Goal: Transaction & Acquisition: Obtain resource

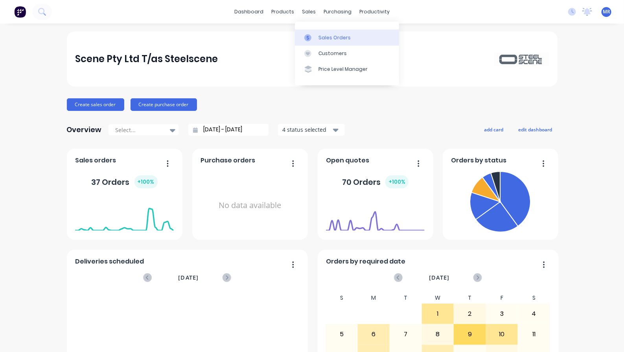
click at [334, 42] on link "Sales Orders" at bounding box center [347, 37] width 104 height 16
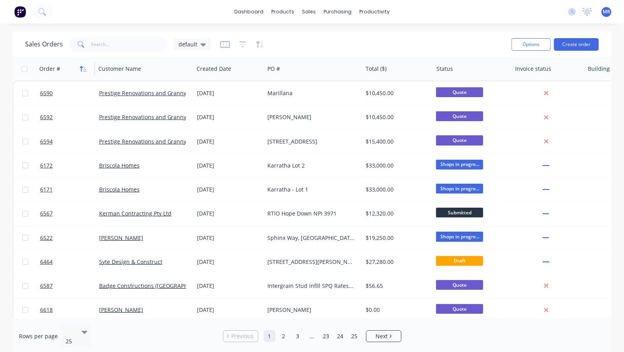
click at [80, 70] on button "button" at bounding box center [83, 69] width 12 height 12
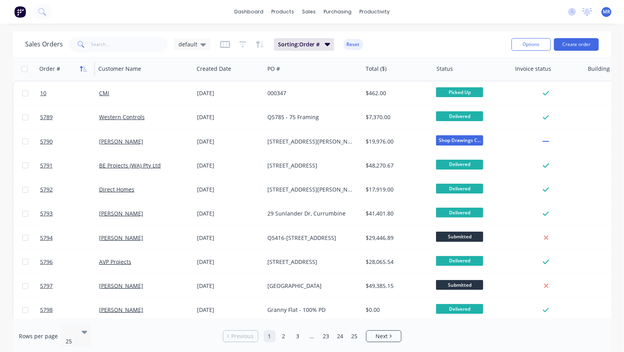
click at [83, 71] on icon "button" at bounding box center [83, 69] width 7 height 6
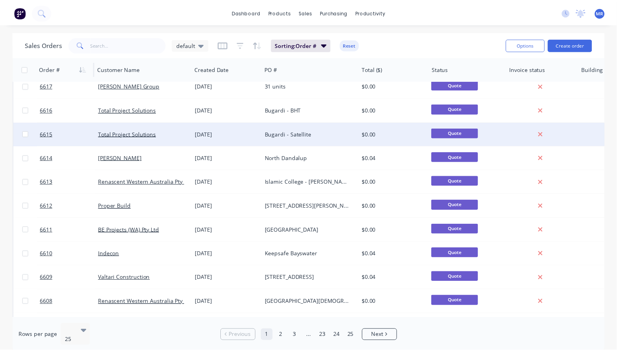
scroll to position [49, 0]
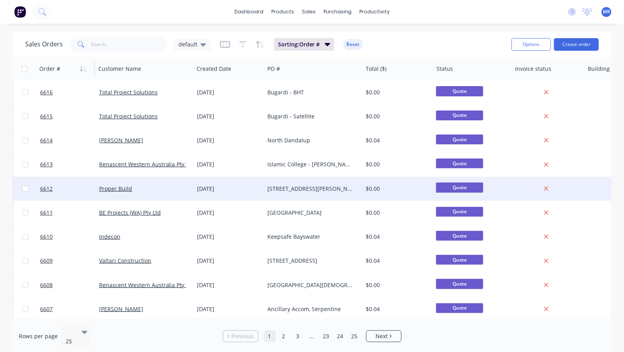
click at [312, 191] on div "[STREET_ADDRESS][PERSON_NAME]" at bounding box center [311, 189] width 87 height 8
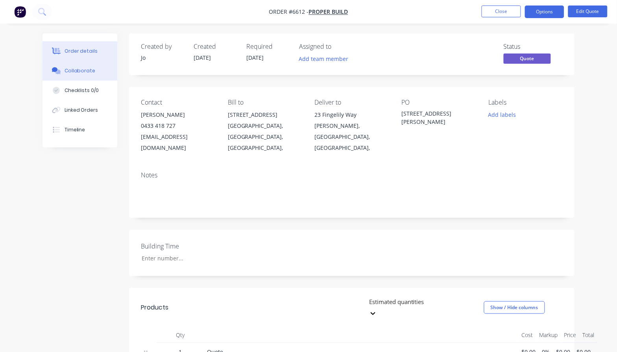
click at [75, 72] on div "Collaborate" at bounding box center [80, 70] width 31 height 7
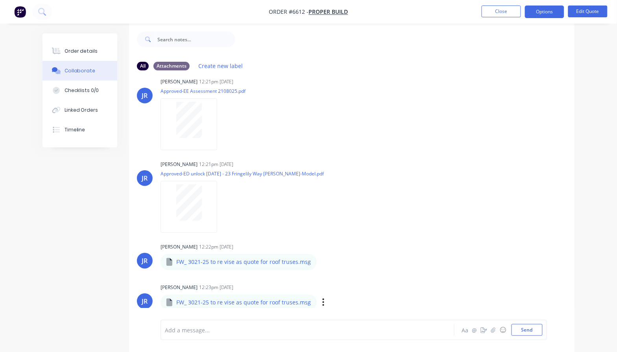
scroll to position [12, 0]
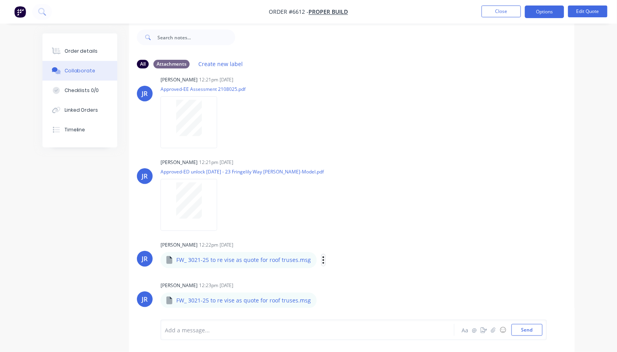
drag, startPoint x: 319, startPoint y: 260, endPoint x: 327, endPoint y: 260, distance: 7.9
click at [323, 260] on icon "button" at bounding box center [324, 259] width 2 height 7
click at [343, 276] on button "Download" at bounding box center [375, 281] width 88 height 18
drag, startPoint x: 370, startPoint y: 170, endPoint x: 335, endPoint y: 186, distance: 38.5
click at [370, 170] on div "[PERSON_NAME] 12:21pm [DATE] Approved-ED unlock [DATE] - 23 Fringelily Way [PER…" at bounding box center [282, 192] width 245 height 71
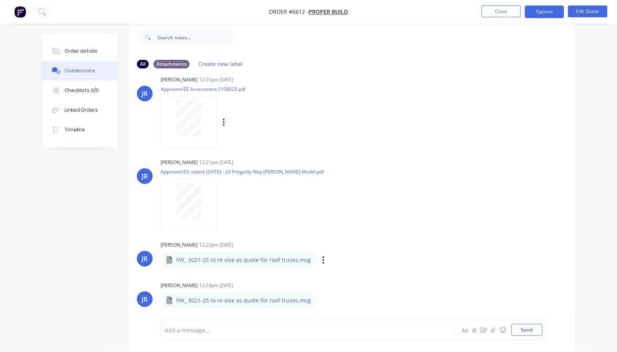
click at [207, 118] on div at bounding box center [189, 118] width 50 height 36
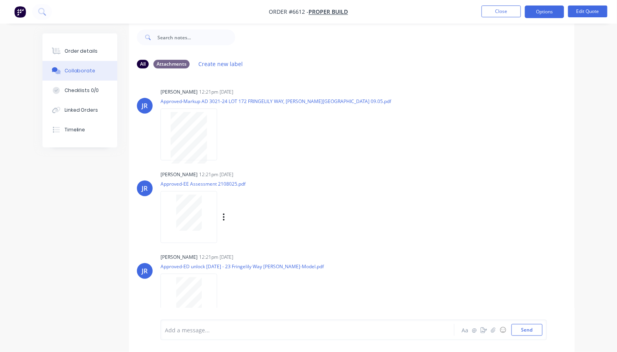
scroll to position [0, 0]
